Goal: Navigation & Orientation: Find specific page/section

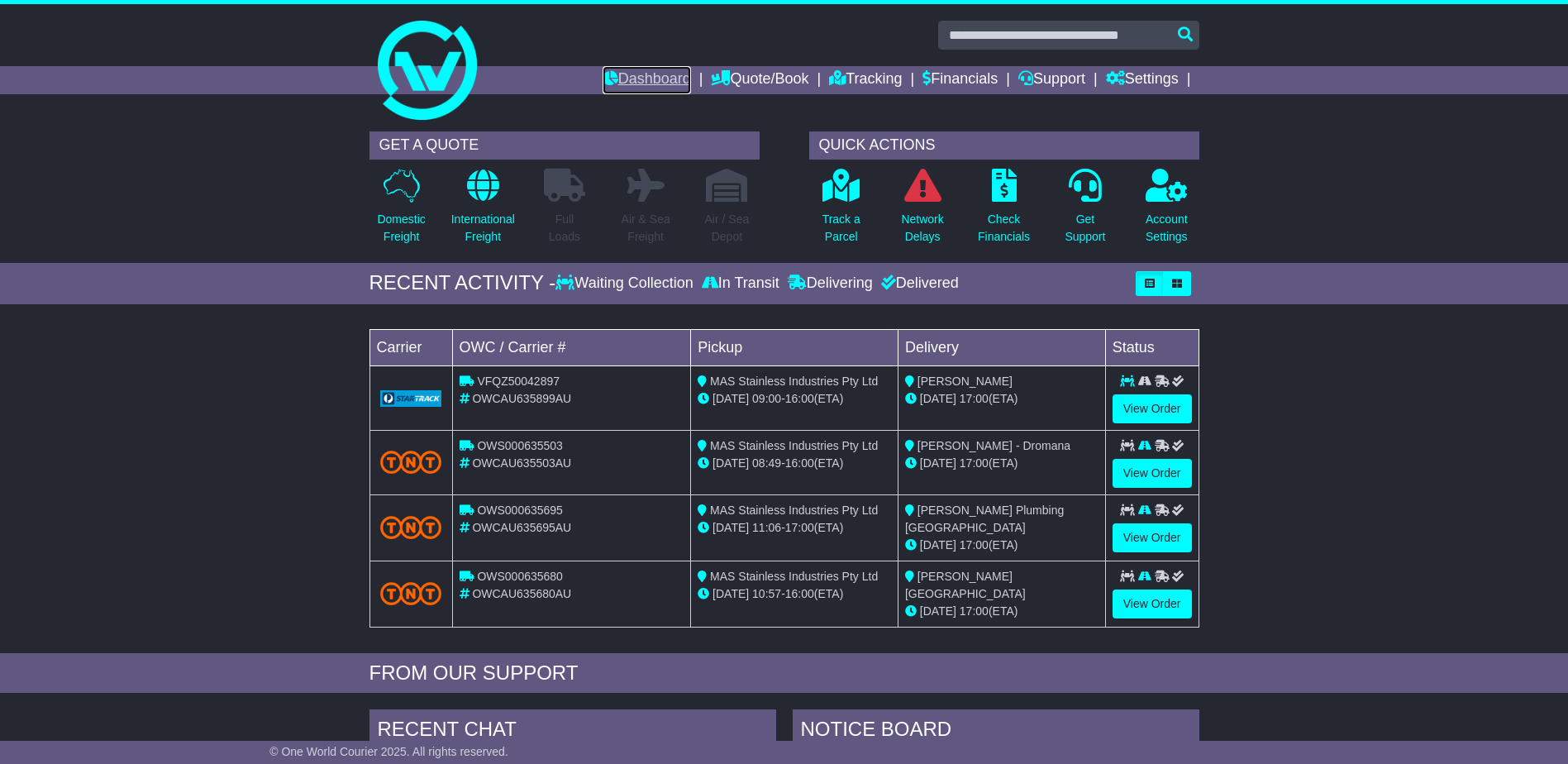
click at [603, 76] on icon at bounding box center [610, 78] width 16 height 15
click at [648, 79] on link "Dashboard" at bounding box center [647, 80] width 88 height 28
click at [666, 72] on link "Dashboard" at bounding box center [647, 80] width 88 height 28
